Goal: Transaction & Acquisition: Book appointment/travel/reservation

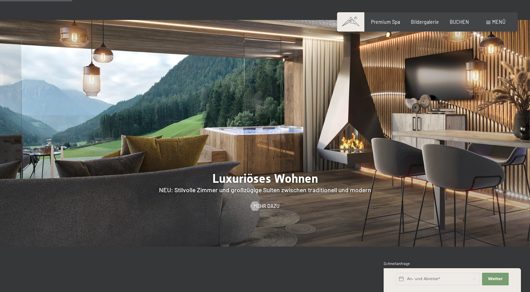
scroll to position [595, 0]
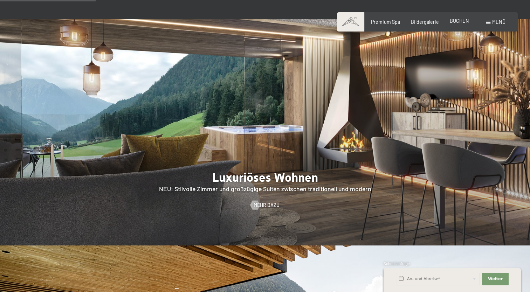
click at [467, 22] on span "BUCHEN" at bounding box center [459, 21] width 19 height 6
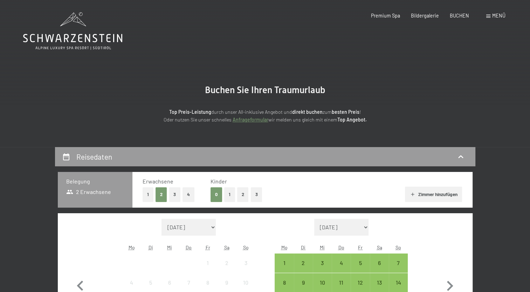
click at [490, 15] on div "Menü" at bounding box center [495, 15] width 19 height 7
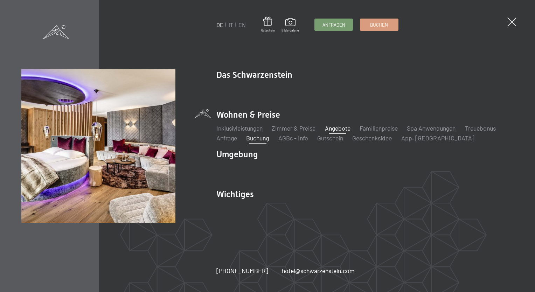
click at [342, 128] on link "Angebote" at bounding box center [338, 128] width 26 height 8
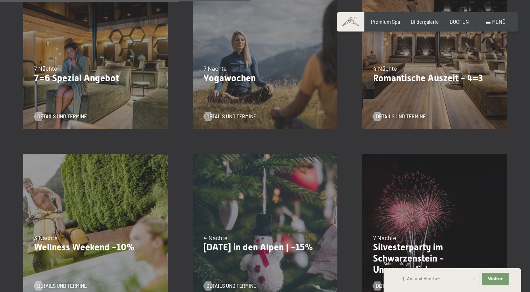
scroll to position [560, 0]
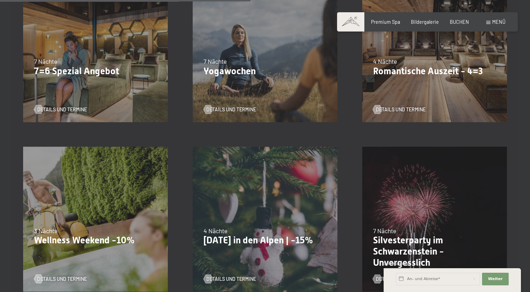
click at [470, 51] on div "09.11.–05.12.2025 08.12.–19.12.2025 11.01.–23.01.2026 08.03.–27.03.2026 29.03.–…" at bounding box center [433, 49] width 169 height 169
click at [391, 109] on span "Details und Termine" at bounding box center [408, 109] width 50 height 7
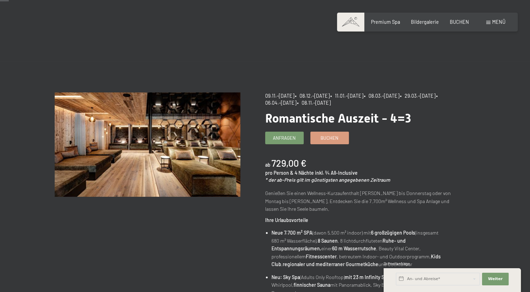
scroll to position [35, 0]
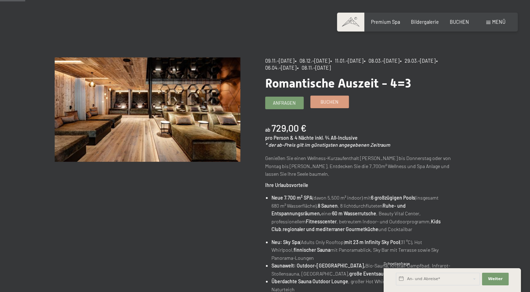
click at [330, 104] on span "Buchen" at bounding box center [329, 102] width 18 height 6
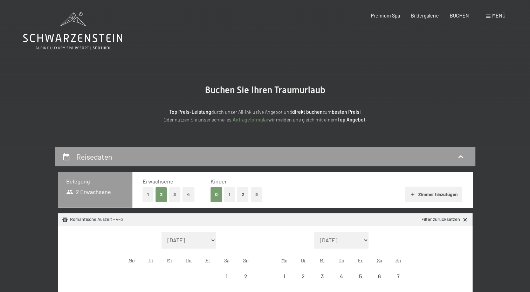
select select "2025-11-01"
select select "2025-12-01"
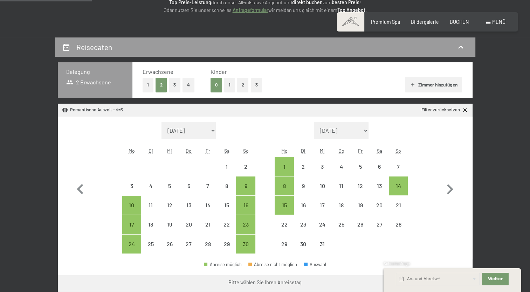
scroll to position [175, 0]
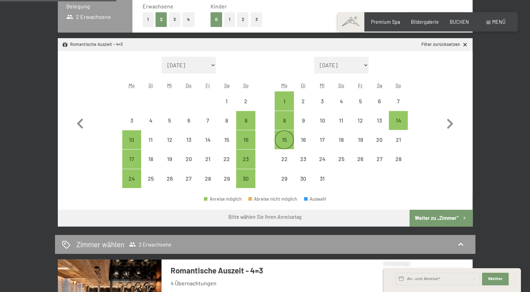
click at [289, 138] on div "15" at bounding box center [284, 146] width 18 height 18
select select "2025-11-01"
select select "2025-12-01"
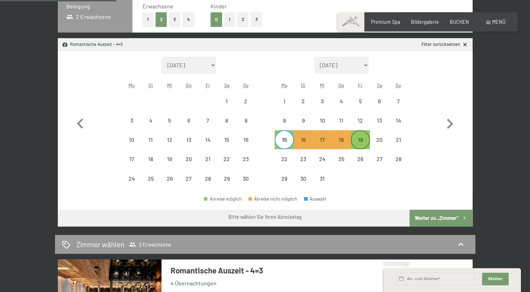
click at [360, 138] on div "19" at bounding box center [360, 146] width 18 height 18
select select "[DATE]"
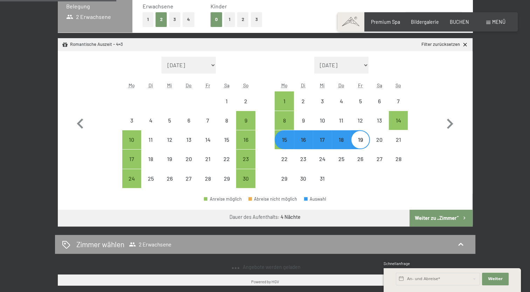
select select "[DATE]"
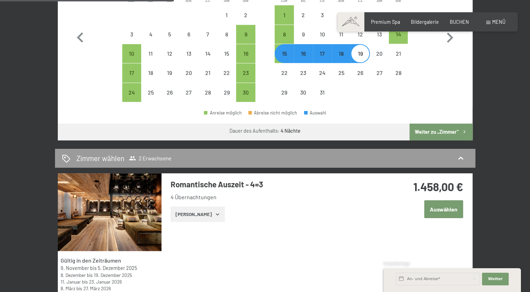
scroll to position [245, 0]
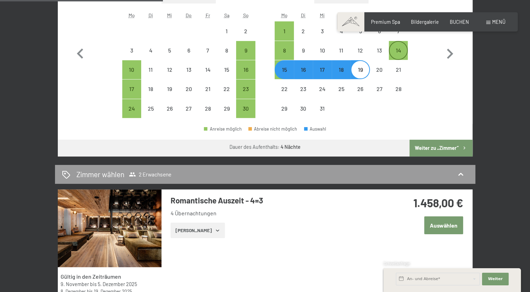
click at [402, 54] on div "14" at bounding box center [398, 57] width 18 height 18
select select "2025-11-01"
select select "2025-12-01"
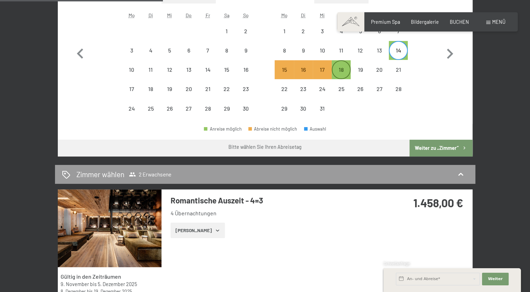
click at [337, 72] on div "18" at bounding box center [341, 76] width 18 height 18
select select "[DATE]"
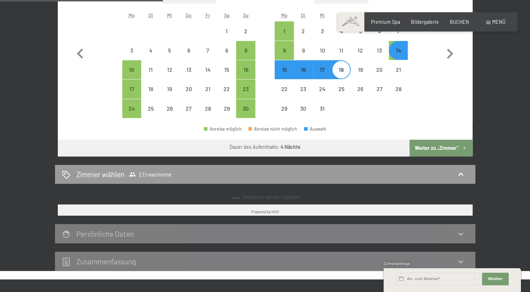
select select "[DATE]"
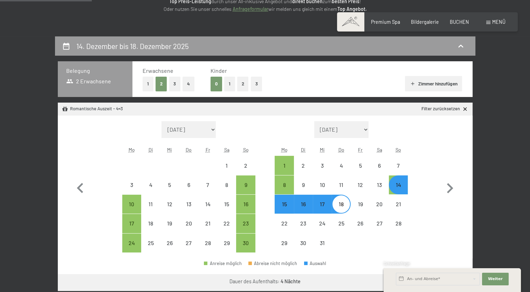
scroll to position [105, 0]
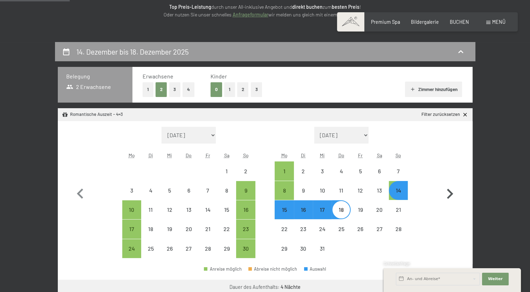
click at [451, 195] on icon "button" at bounding box center [449, 194] width 20 height 20
select select "2025-12-01"
select select "2026-01-01"
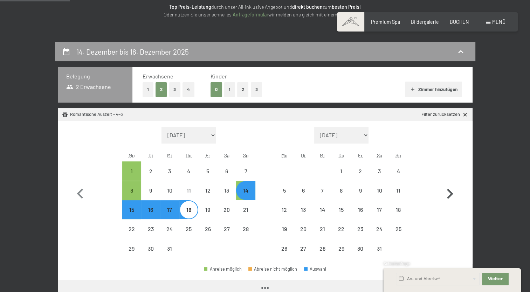
select select "2025-12-01"
select select "2026-01-01"
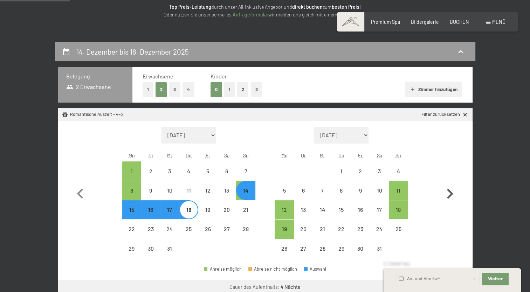
click at [450, 194] on icon "button" at bounding box center [449, 194] width 20 height 20
select select "2026-01-01"
select select "2026-02-01"
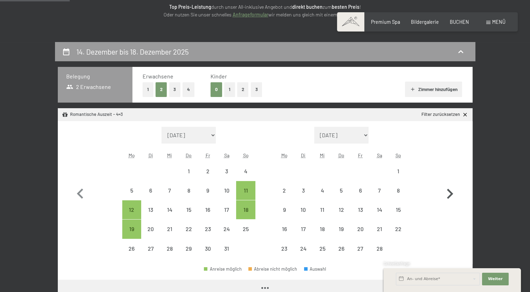
select select "2026-01-01"
select select "2026-02-01"
click at [450, 194] on icon "button" at bounding box center [449, 194] width 20 height 20
select select "2026-02-01"
select select "2026-03-01"
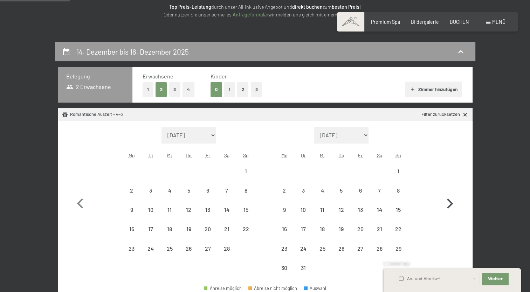
select select "2026-02-01"
select select "2026-03-01"
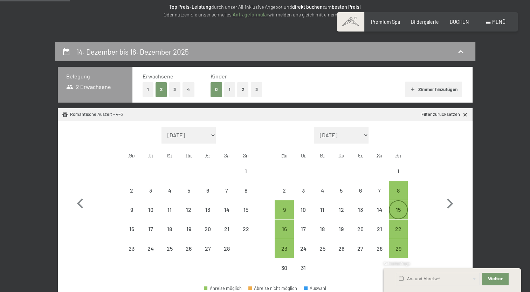
click at [400, 210] on div "15" at bounding box center [398, 216] width 18 height 18
select select "2026-02-01"
select select "2026-03-01"
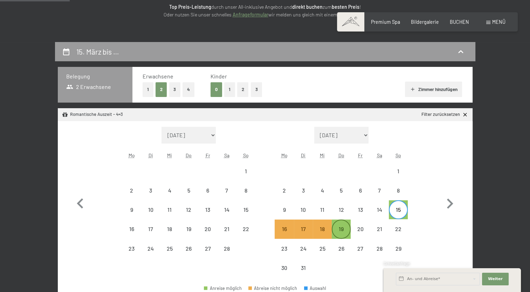
click at [338, 231] on div "19" at bounding box center [341, 235] width 18 height 18
select select "2026-02-01"
select select "2026-03-01"
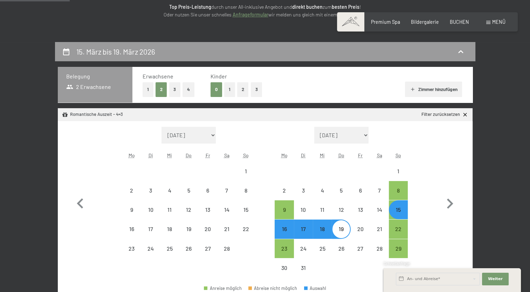
select select "2025-11-01"
select select "2025-12-01"
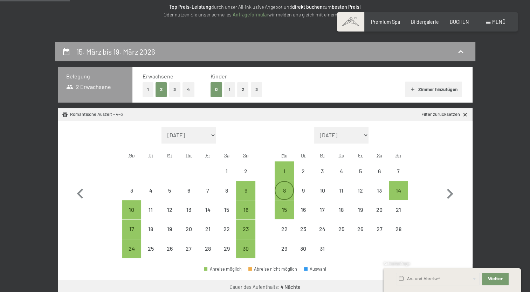
click at [290, 190] on div "8" at bounding box center [284, 197] width 18 height 18
select select "2025-11-01"
select select "2025-12-01"
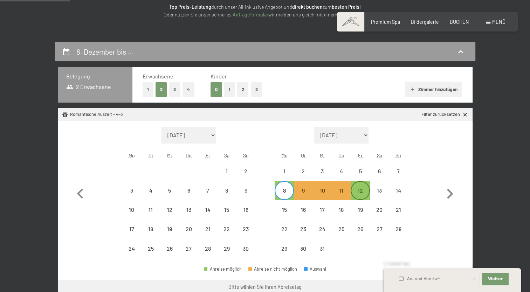
click at [361, 185] on div "12" at bounding box center [360, 191] width 18 height 18
select select "2025-11-01"
select select "2025-12-01"
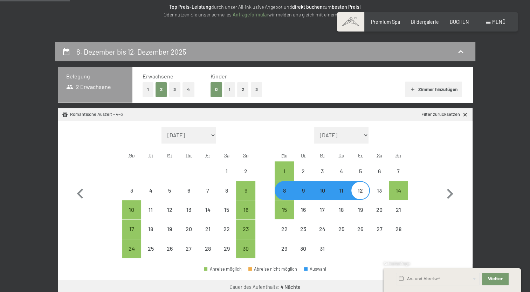
select select "2025-11-01"
select select "2025-12-01"
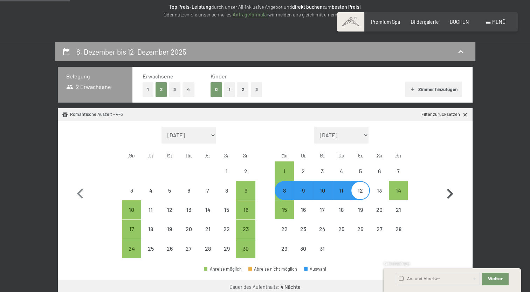
click at [451, 193] on icon "button" at bounding box center [450, 194] width 6 height 10
select select "2025-12-01"
select select "2026-01-01"
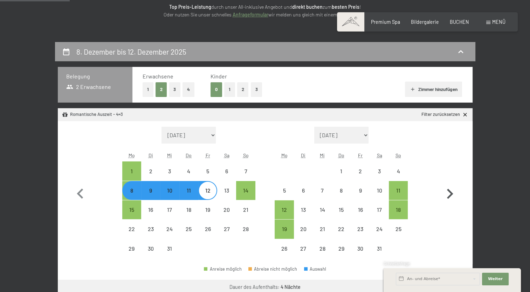
click at [451, 193] on icon "button" at bounding box center [450, 194] width 6 height 10
select select "2026-01-01"
select select "2026-02-01"
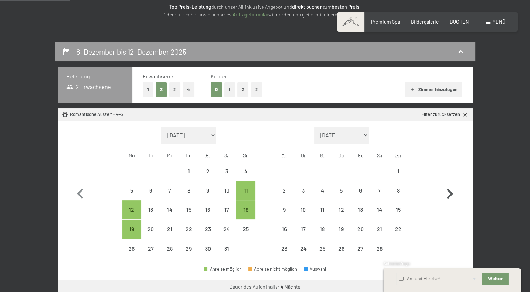
click at [451, 193] on icon "button" at bounding box center [450, 194] width 6 height 10
select select "2026-02-01"
select select "2026-03-01"
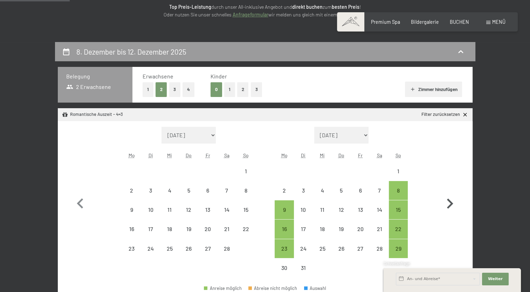
click at [451, 193] on button "button" at bounding box center [449, 202] width 20 height 151
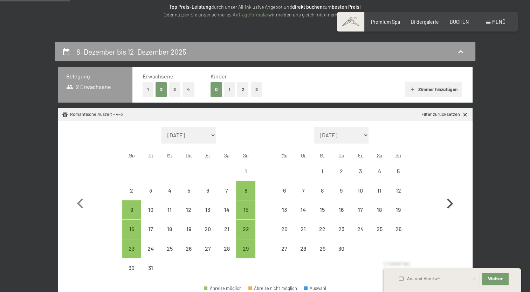
select select "2026-03-01"
select select "2026-04-01"
click at [244, 244] on div "29" at bounding box center [246, 249] width 18 height 18
select select "2026-03-01"
select select "2026-04-01"
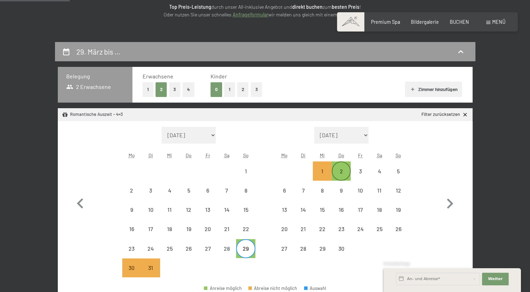
click at [340, 170] on div "2" at bounding box center [341, 177] width 18 height 18
select select "2026-03-01"
select select "2026-04-01"
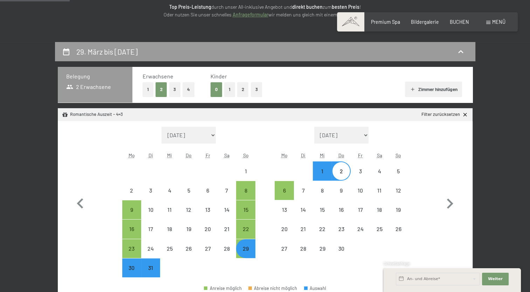
select select "2025-11-01"
select select "2025-12-01"
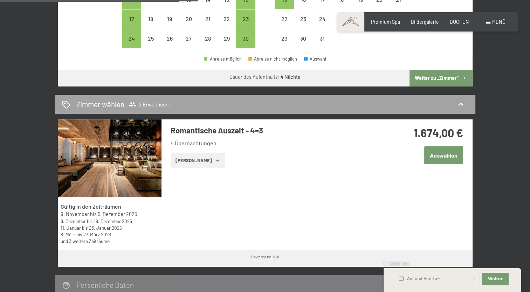
scroll to position [210, 0]
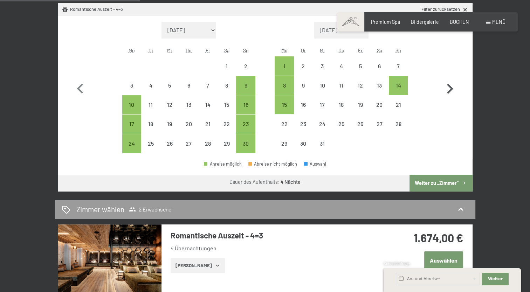
click at [449, 90] on icon "button" at bounding box center [449, 89] width 20 height 20
select select "2025-12-01"
select select "2026-01-01"
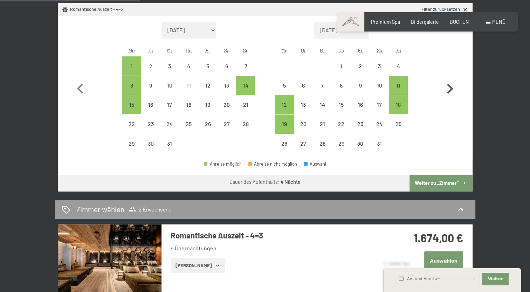
click at [449, 90] on icon "button" at bounding box center [449, 89] width 20 height 20
select select "2026-01-01"
select select "2026-02-01"
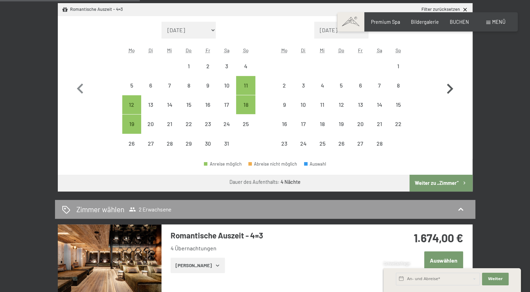
click at [449, 90] on icon "button" at bounding box center [449, 89] width 20 height 20
select select "2026-02-01"
select select "2026-03-01"
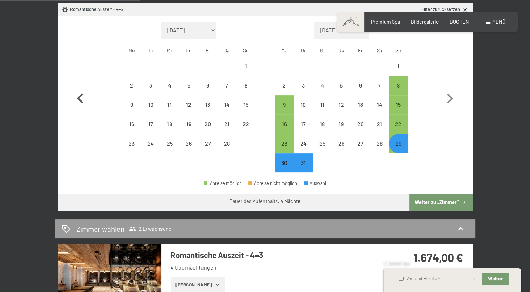
drag, startPoint x: 80, startPoint y: 95, endPoint x: 85, endPoint y: 93, distance: 5.8
click at [81, 95] on icon "button" at bounding box center [80, 98] width 6 height 10
select select "2026-01-01"
select select "2026-02-01"
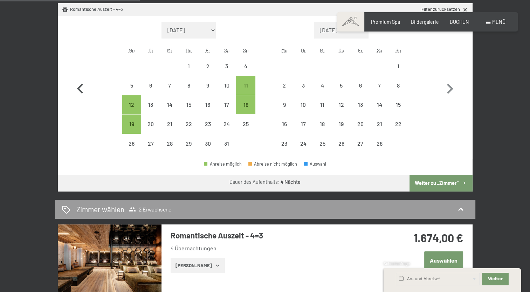
click at [81, 92] on icon "button" at bounding box center [80, 88] width 6 height 10
select select "2025-12-01"
select select "2026-01-01"
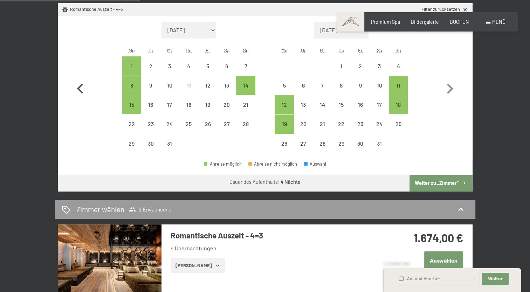
click at [81, 91] on icon "button" at bounding box center [80, 88] width 6 height 10
select select "2025-11-01"
select select "2025-12-01"
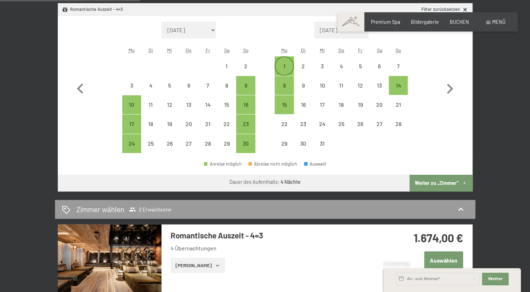
click at [281, 67] on div "1" at bounding box center [284, 72] width 18 height 18
select select "2025-11-01"
select select "2025-12-01"
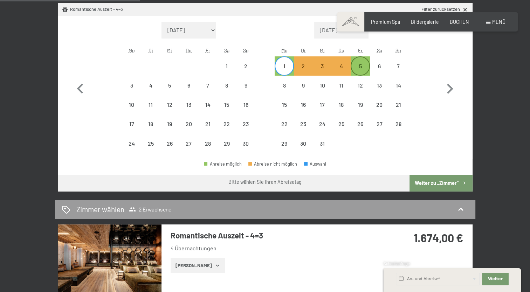
click at [364, 62] on div "5" at bounding box center [360, 66] width 18 height 18
select select "2025-11-01"
select select "2025-12-01"
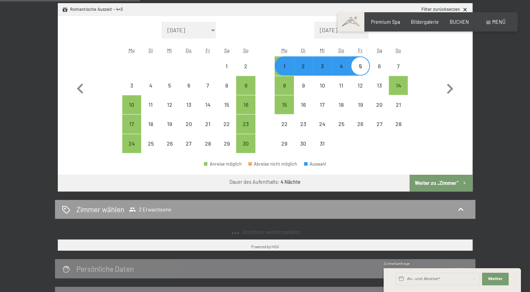
select select "2025-11-01"
select select "2025-12-01"
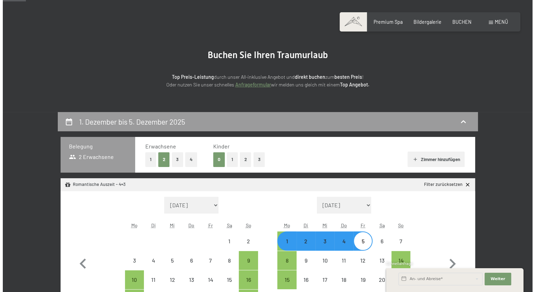
scroll to position [35, 0]
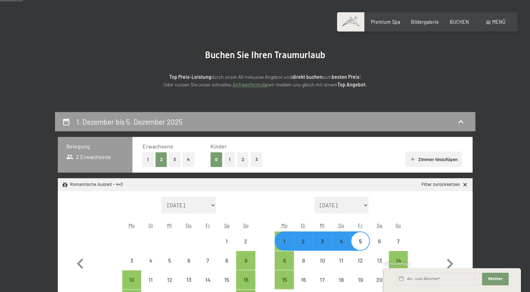
click at [504, 19] on div "Menü" at bounding box center [495, 22] width 19 height 7
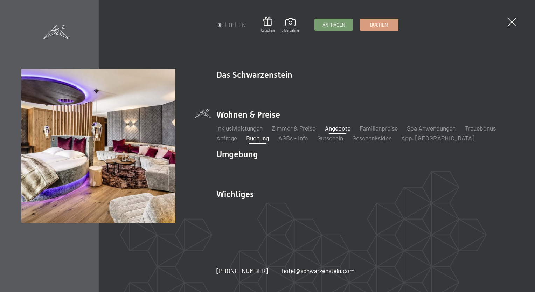
click at [335, 129] on link "Angebote" at bounding box center [338, 128] width 26 height 8
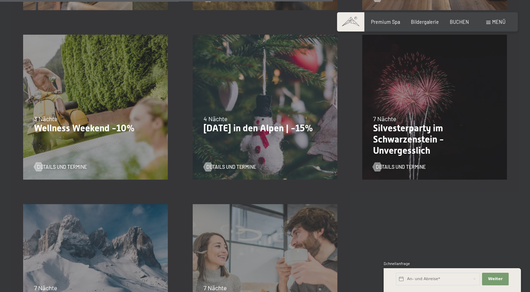
scroll to position [770, 0]
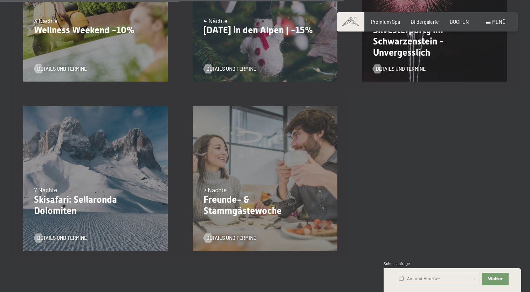
click at [103, 52] on div "13.11.–[DATE] 11.12.–[DATE] 15.01.–[DATE] 12.03.–[DATE] 3 Nächte Wellness Weeke…" at bounding box center [95, 8] width 169 height 169
click at [67, 70] on span "Details und Termine" at bounding box center [69, 68] width 50 height 7
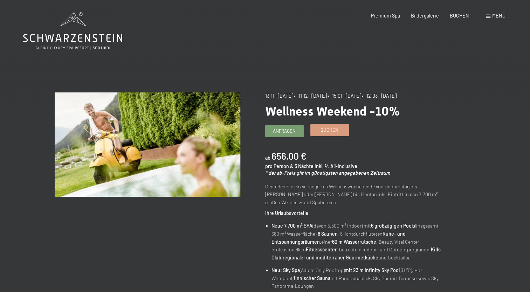
click at [333, 129] on span "Buchen" at bounding box center [329, 130] width 18 height 6
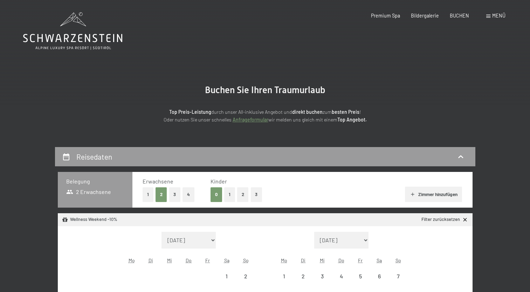
select select "[DATE]"
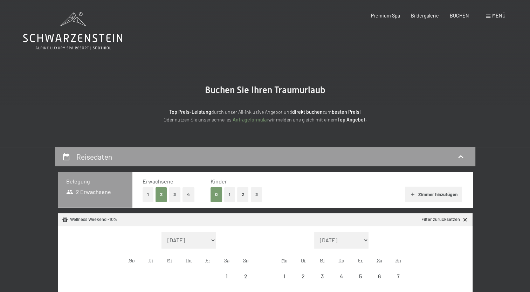
scroll to position [132, 0]
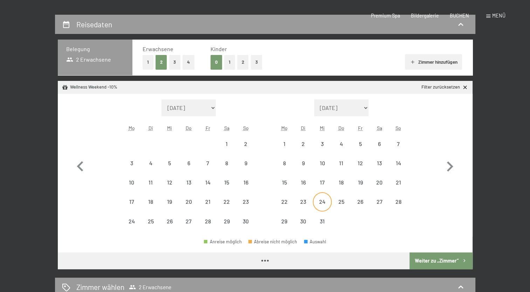
select select "[DATE]"
select select "2025-12-01"
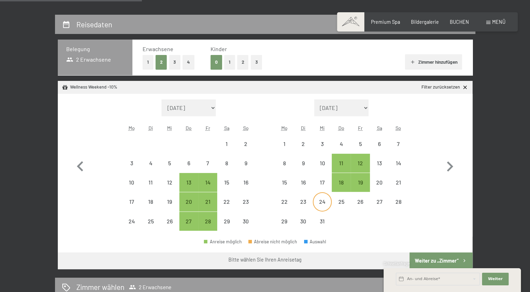
scroll to position [210, 0]
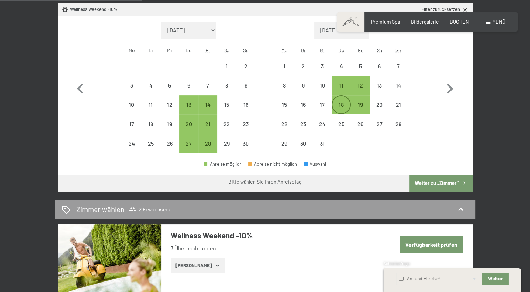
click at [340, 111] on div "18" at bounding box center [341, 111] width 18 height 18
select select "2025-11-01"
select select "2025-12-01"
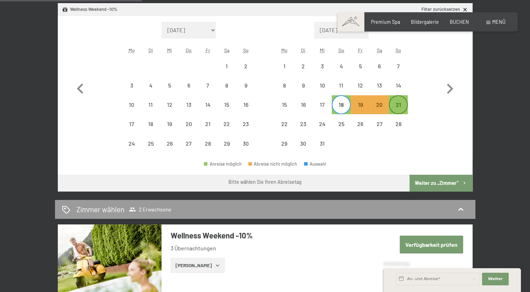
click at [405, 106] on div "21" at bounding box center [398, 111] width 18 height 18
select select "2025-11-01"
select select "2025-12-01"
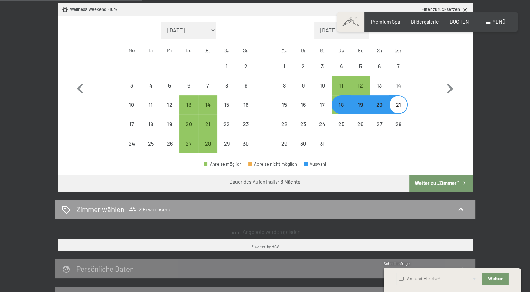
select select "2025-11-01"
select select "2025-12-01"
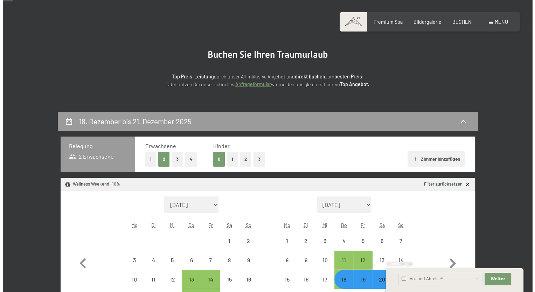
scroll to position [0, 0]
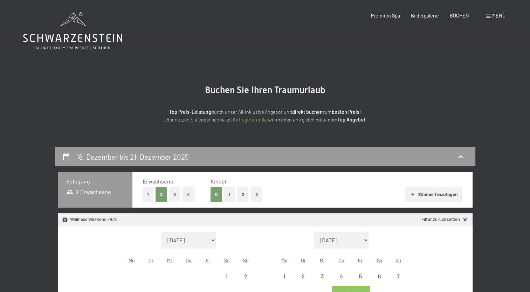
click at [488, 15] on span at bounding box center [488, 16] width 4 height 3
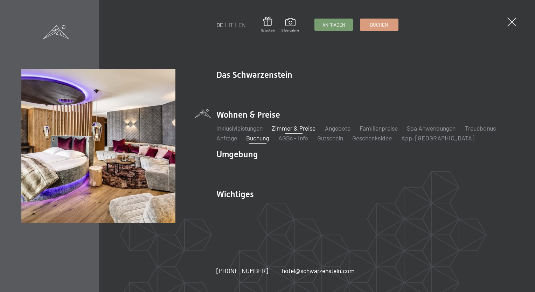
click at [293, 129] on link "Zimmer & Preise" at bounding box center [294, 128] width 44 height 8
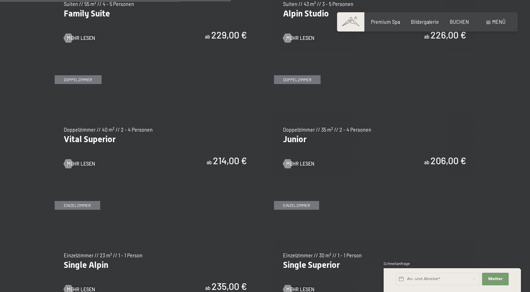
scroll to position [840, 0]
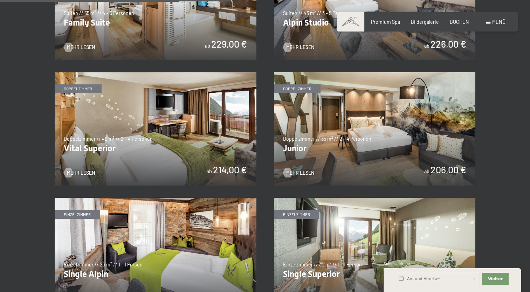
click at [133, 143] on img at bounding box center [156, 128] width 202 height 113
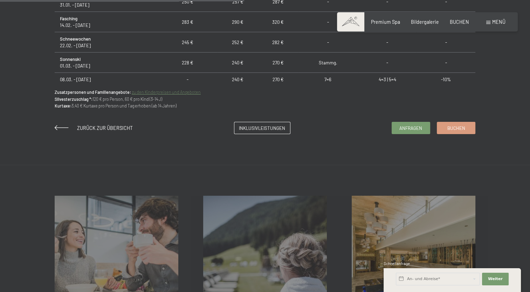
scroll to position [595, 0]
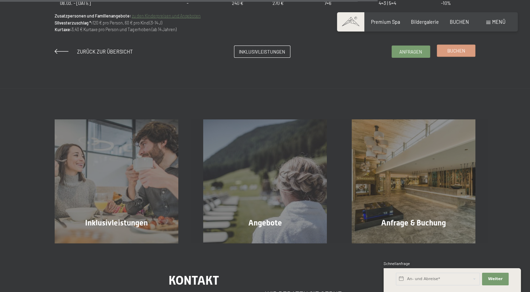
click at [458, 53] on span "Buchen" at bounding box center [456, 51] width 18 height 6
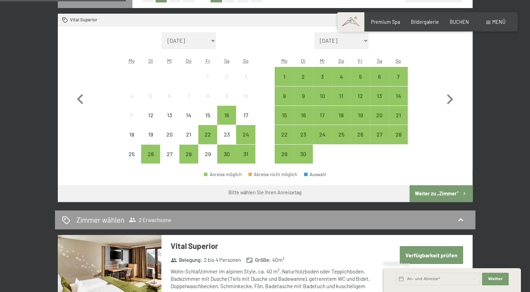
scroll to position [210, 0]
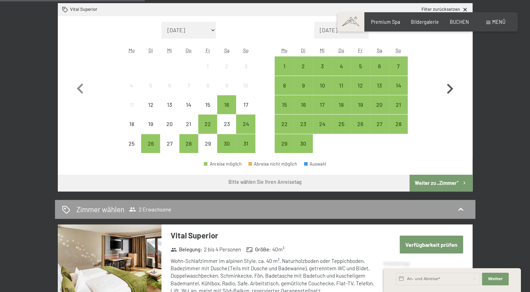
click at [452, 88] on icon "button" at bounding box center [449, 89] width 20 height 20
select select "2025-09-01"
select select "2025-10-01"
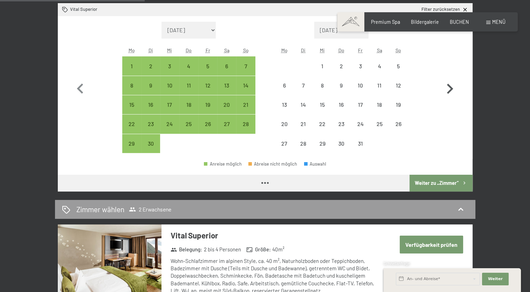
click at [452, 88] on icon "button" at bounding box center [449, 89] width 20 height 20
select select "2025-10-01"
select select "2025-11-01"
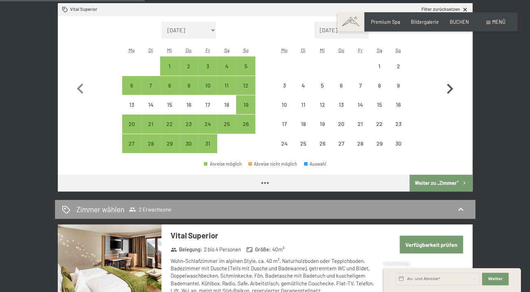
select select "2025-10-01"
select select "2025-11-01"
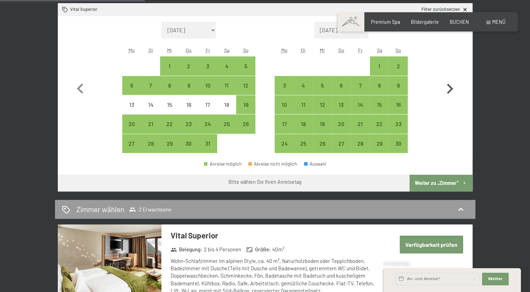
click at [452, 88] on icon "button" at bounding box center [449, 89] width 20 height 20
select select "2025-11-01"
select select "2025-12-01"
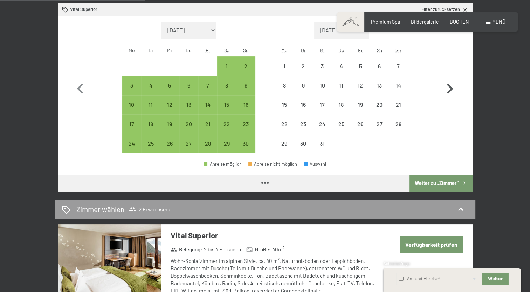
select select "2025-11-01"
select select "2025-12-01"
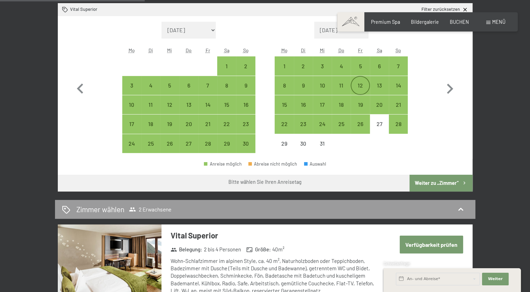
click at [352, 86] on div "12" at bounding box center [360, 92] width 18 height 18
select select "2025-11-01"
select select "2025-12-01"
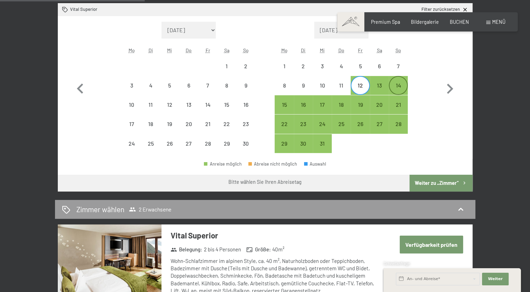
click at [395, 84] on div "14" at bounding box center [398, 92] width 18 height 18
select select "2025-11-01"
select select "2025-12-01"
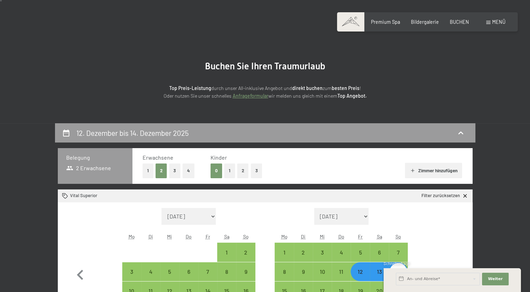
scroll to position [35, 0]
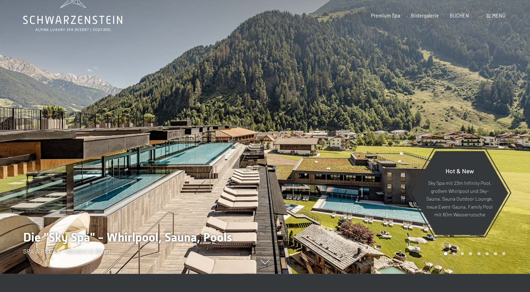
scroll to position [35, 0]
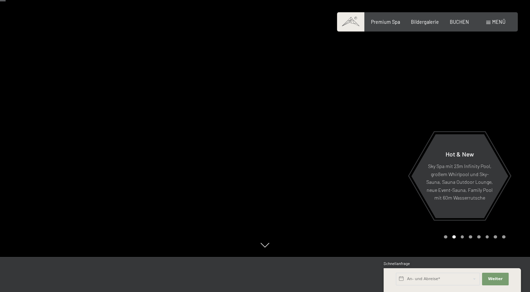
click at [377, 154] on div at bounding box center [397, 111] width 265 height 292
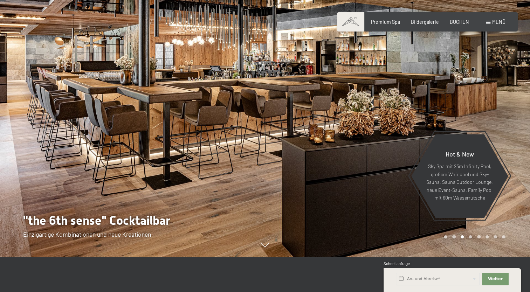
click at [376, 154] on div at bounding box center [397, 111] width 265 height 292
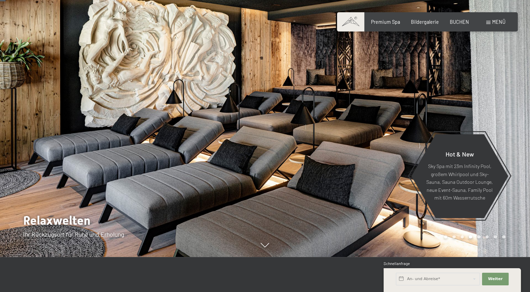
click at [376, 154] on div at bounding box center [397, 111] width 265 height 292
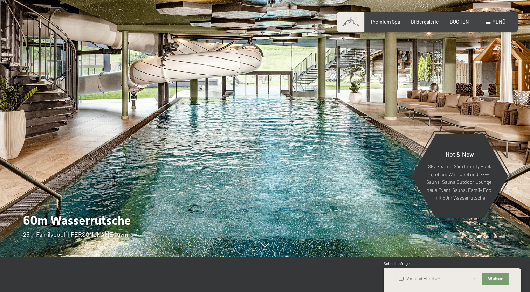
click at [392, 26] on div "Buchen Anfragen Premium Spa Bildergalerie BUCHEN Menü DE IT EN Gutschein Bilder…" at bounding box center [427, 22] width 156 height 7
click at [392, 25] on div "Premium Spa Bildergalerie BUCHEN" at bounding box center [414, 22] width 131 height 7
click at [391, 20] on span "Premium Spa" at bounding box center [385, 21] width 29 height 6
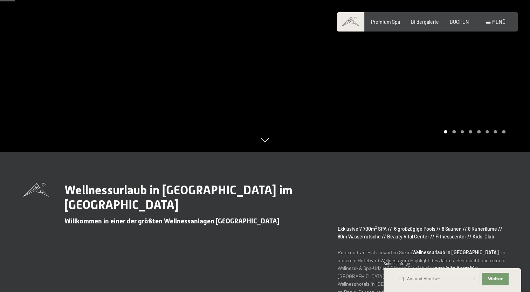
scroll to position [105, 0]
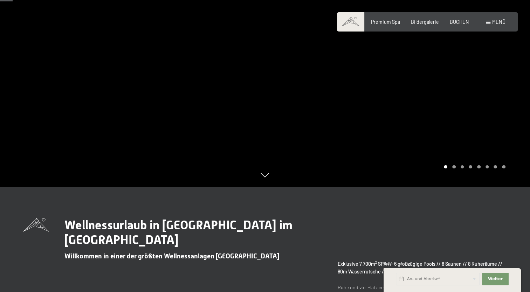
click at [444, 95] on div at bounding box center [397, 41] width 265 height 292
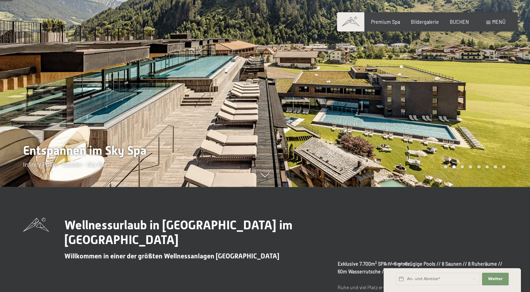
click at [444, 95] on div at bounding box center [397, 41] width 265 height 292
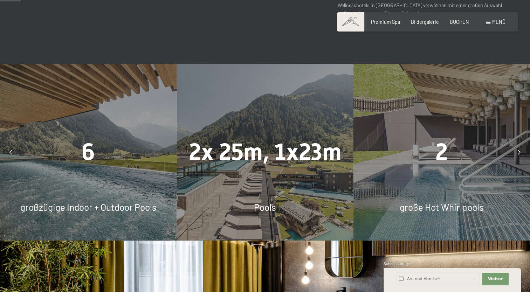
scroll to position [0, 0]
